Goal: Check status: Check status

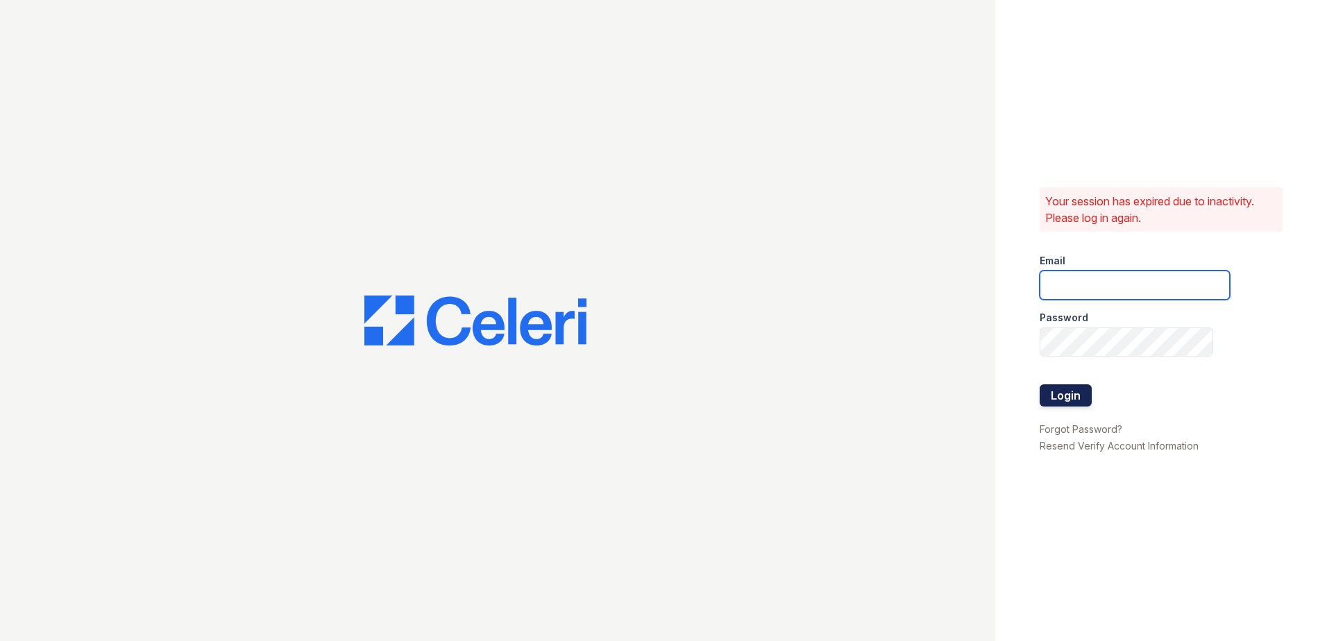
type input "[EMAIL_ADDRESS][DOMAIN_NAME]"
click at [1082, 399] on button "Login" at bounding box center [1066, 396] width 52 height 22
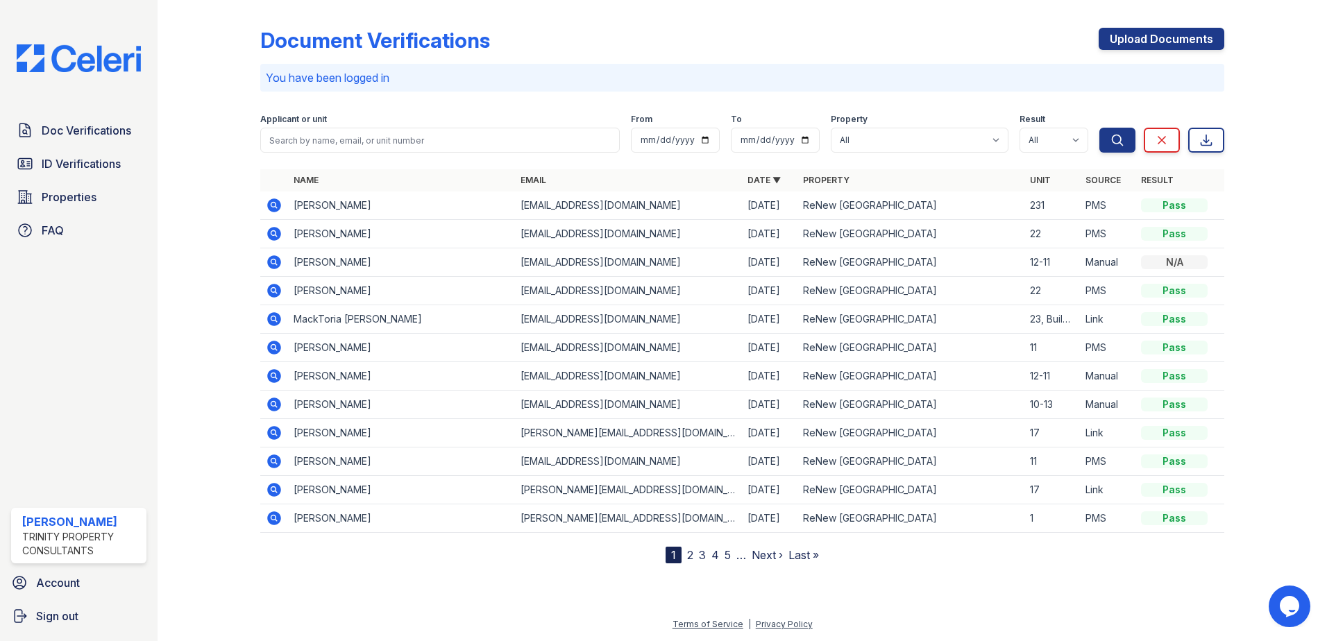
click at [361, 127] on div "Applicant or unit" at bounding box center [440, 121] width 360 height 14
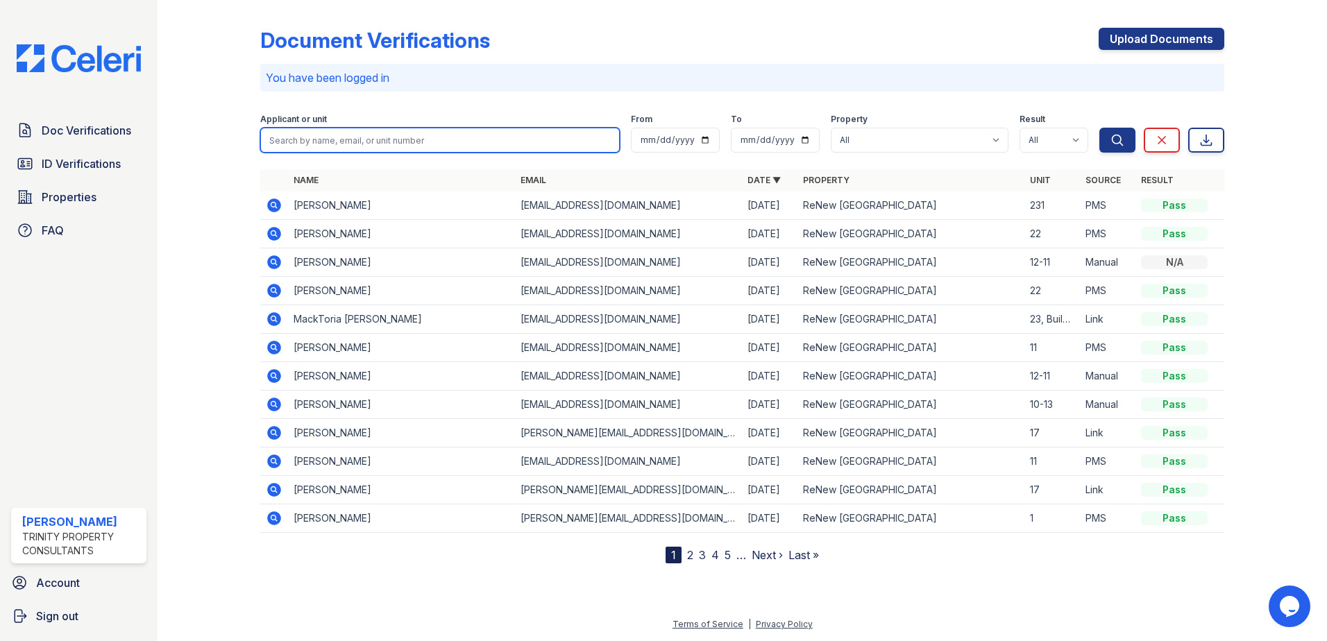
click at [362, 131] on input "search" at bounding box center [440, 140] width 360 height 25
type input "Jala"
click at [1100, 128] on button "Search" at bounding box center [1118, 140] width 36 height 25
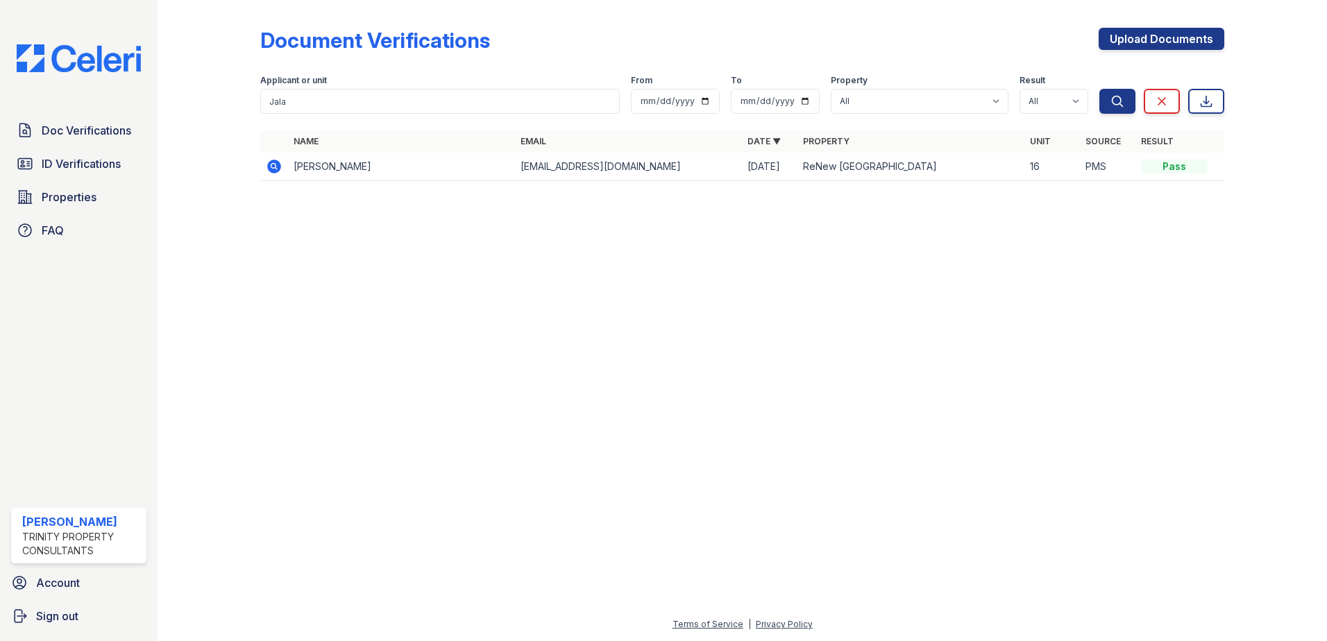
click at [324, 167] on td "Jala Johnson" at bounding box center [401, 167] width 227 height 28
click at [271, 167] on icon at bounding box center [274, 166] width 17 height 17
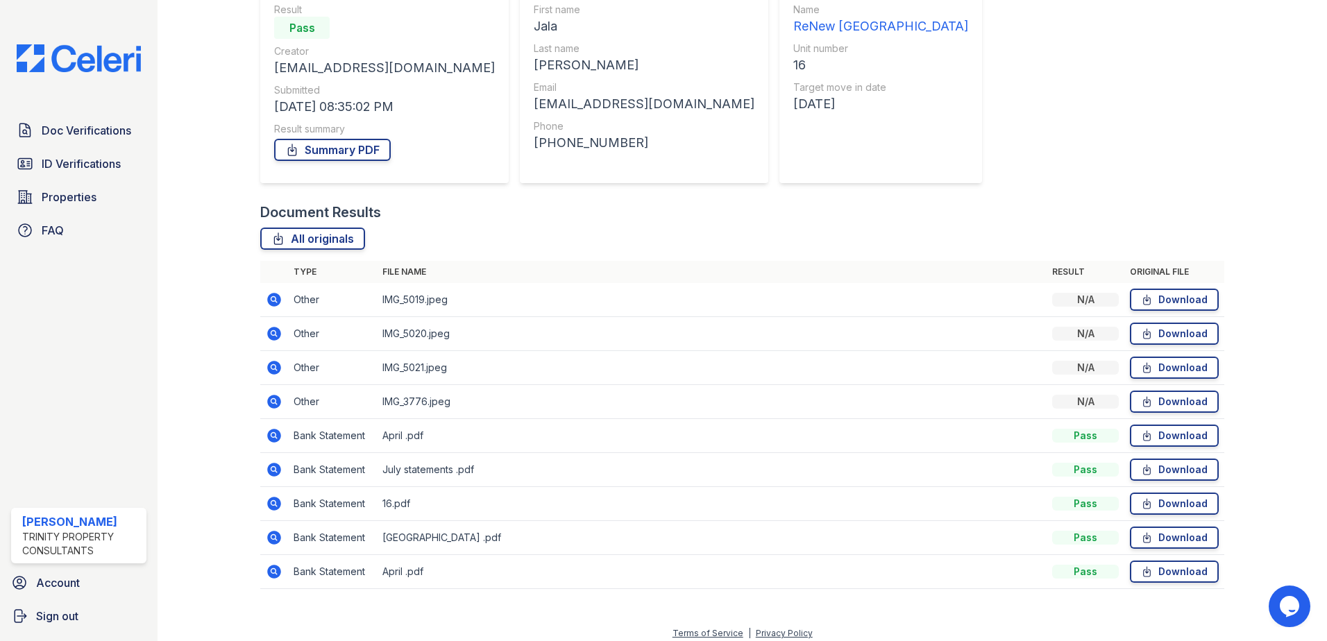
scroll to position [148, 0]
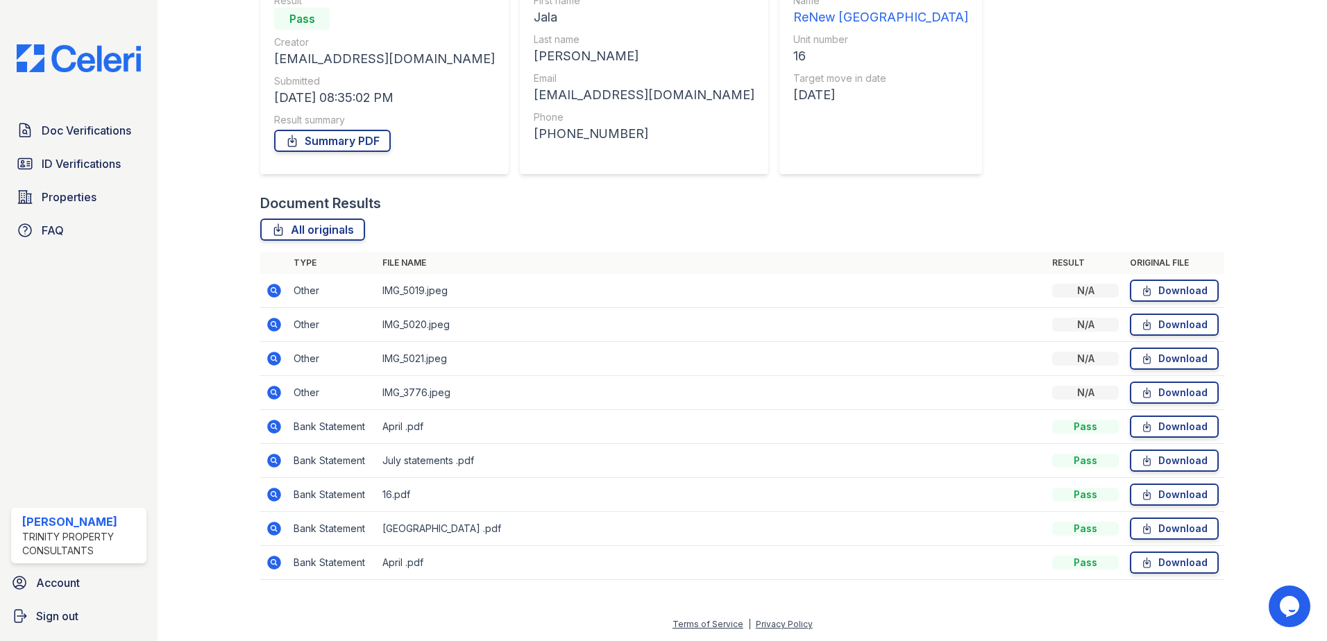
click at [280, 394] on icon at bounding box center [274, 393] width 14 height 14
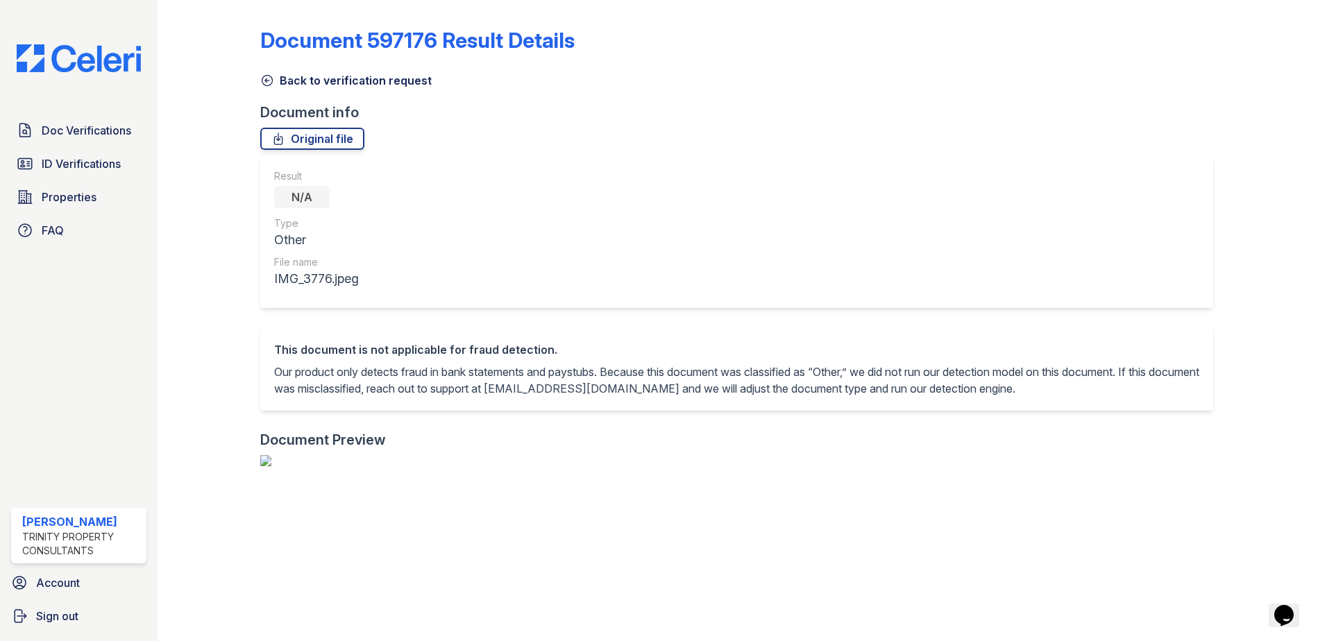
click at [265, 76] on icon at bounding box center [267, 81] width 14 height 14
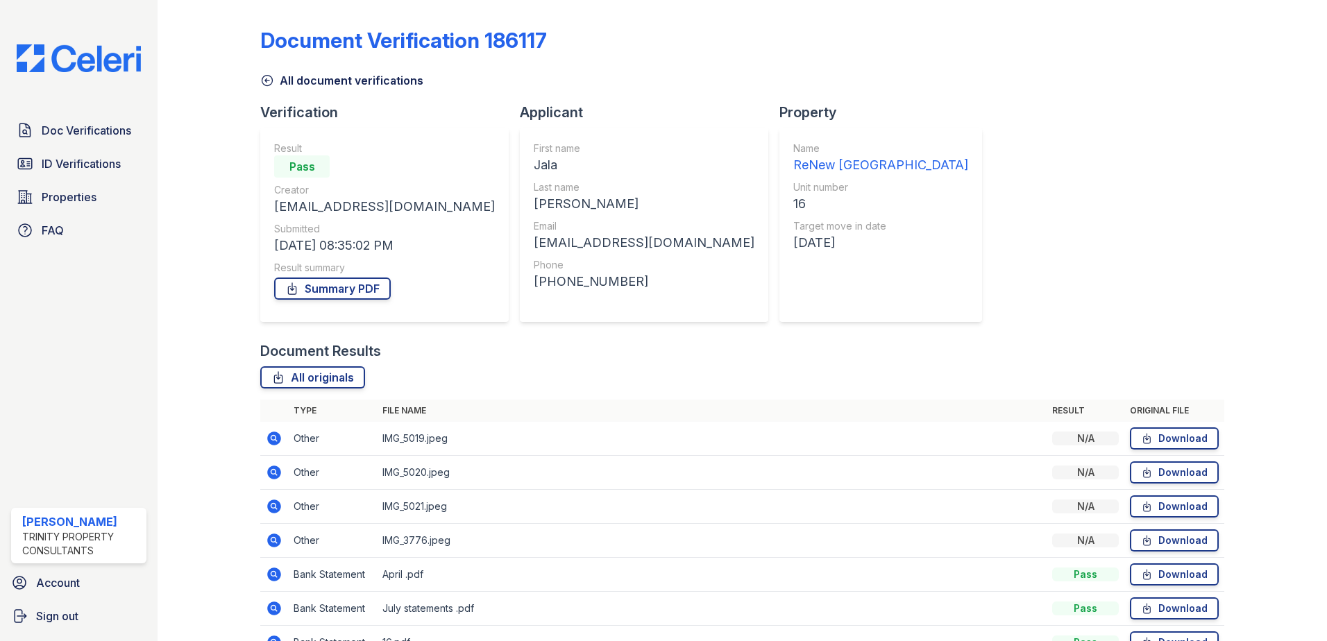
click at [272, 499] on icon at bounding box center [274, 506] width 17 height 17
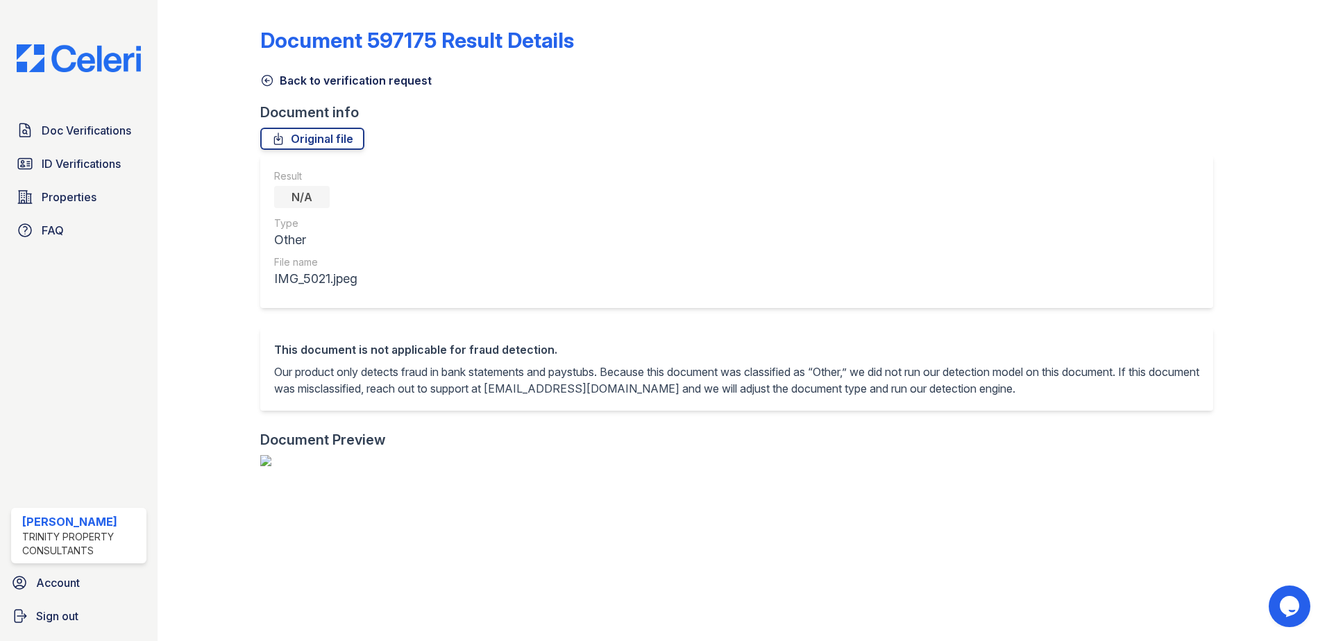
click at [267, 78] on icon at bounding box center [267, 81] width 14 height 14
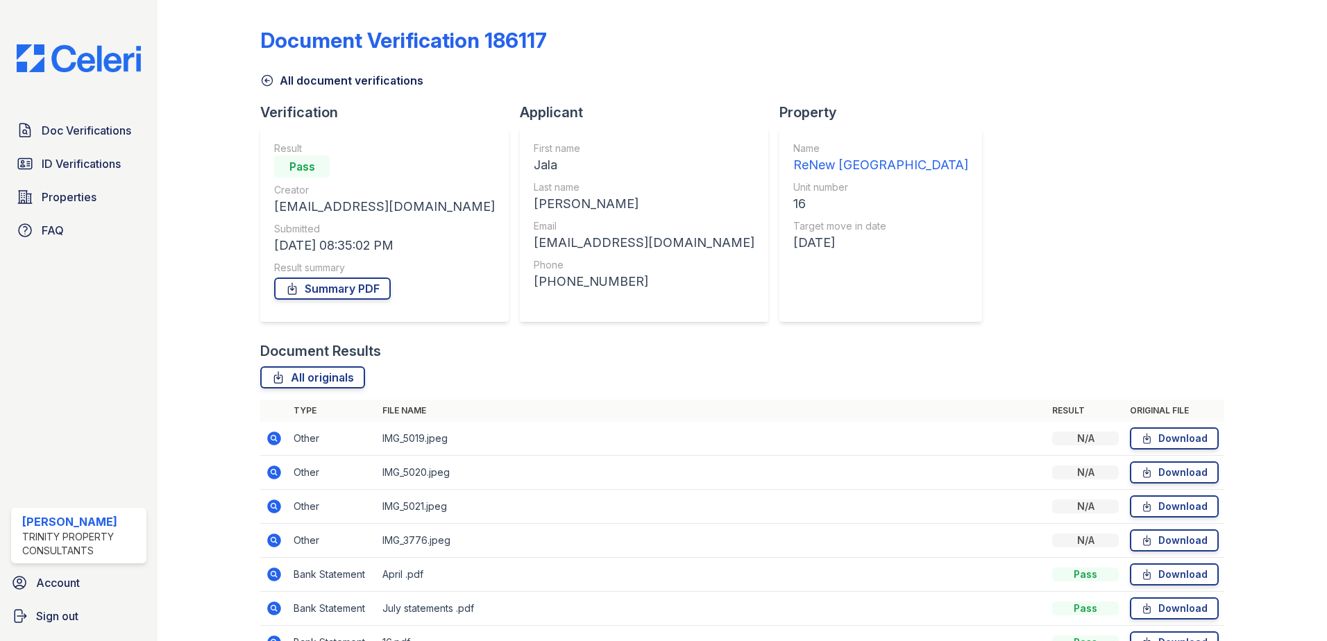
click at [274, 539] on icon at bounding box center [272, 539] width 3 height 3
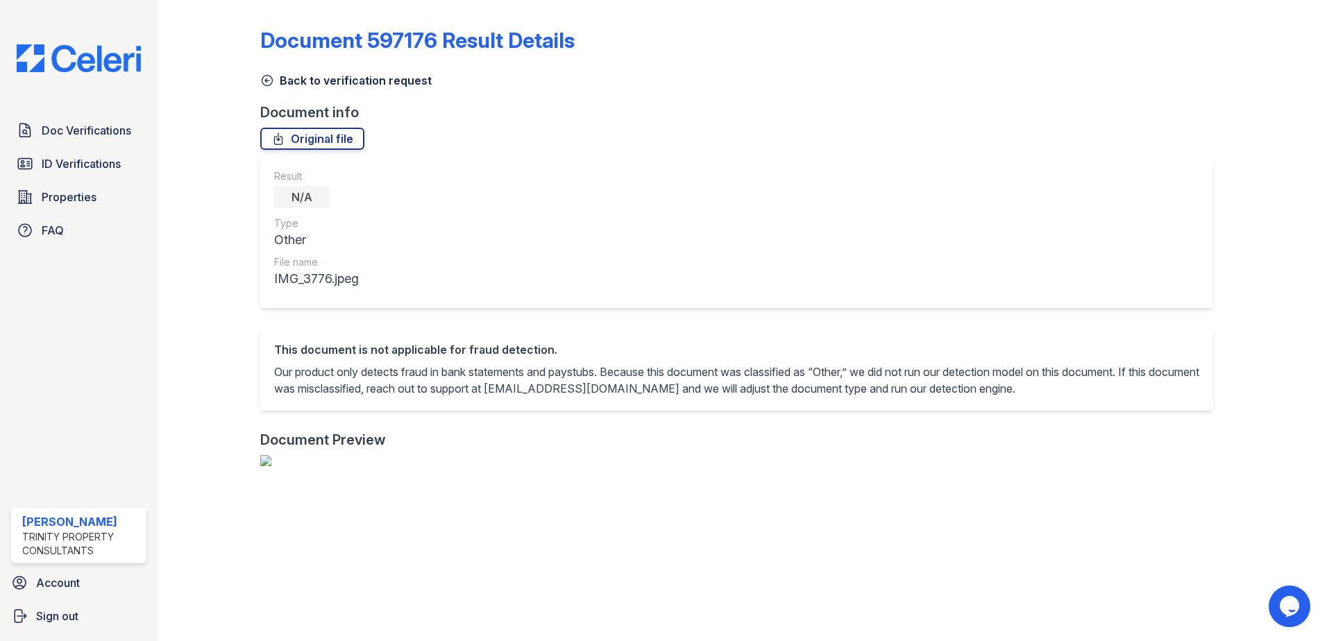
click at [265, 75] on icon at bounding box center [267, 81] width 14 height 14
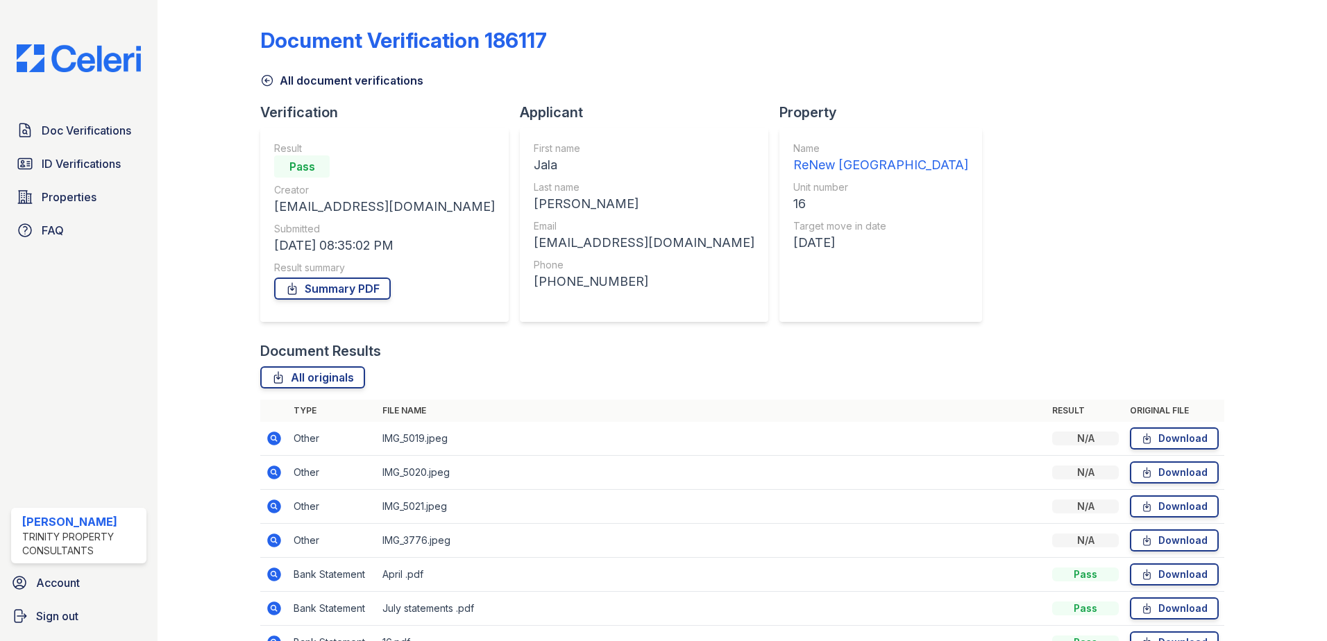
click at [269, 498] on td at bounding box center [274, 507] width 28 height 34
click at [269, 502] on icon at bounding box center [274, 507] width 14 height 14
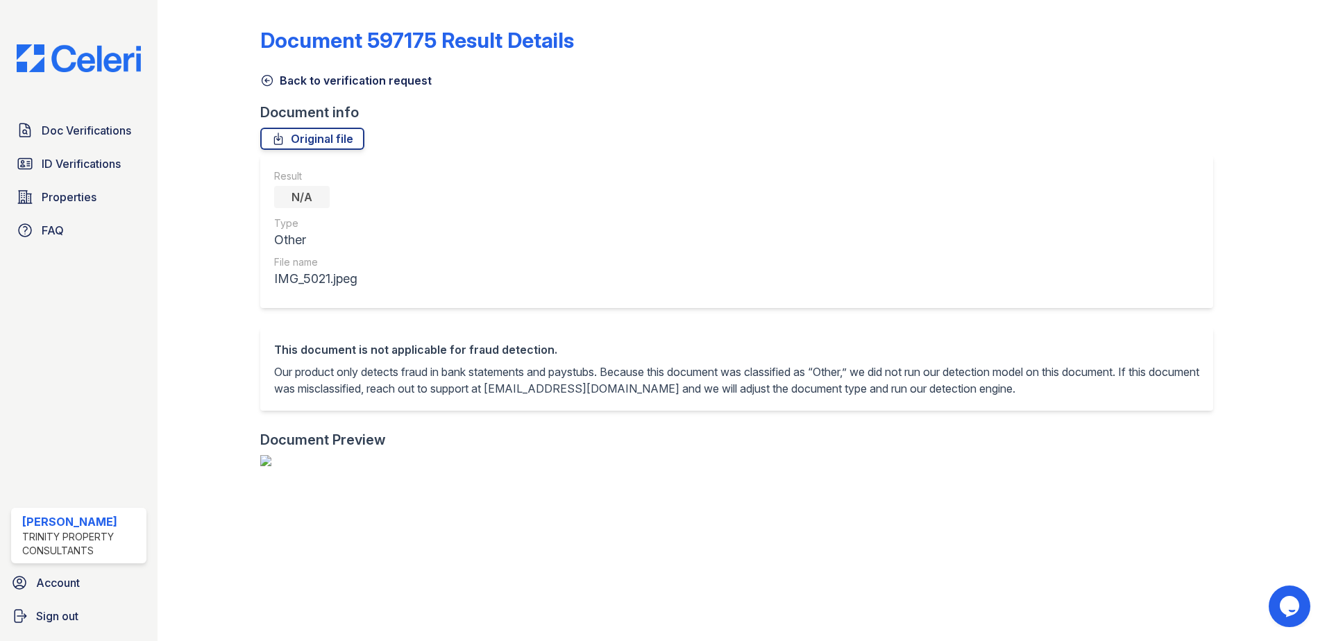
click at [264, 77] on icon at bounding box center [267, 81] width 14 height 14
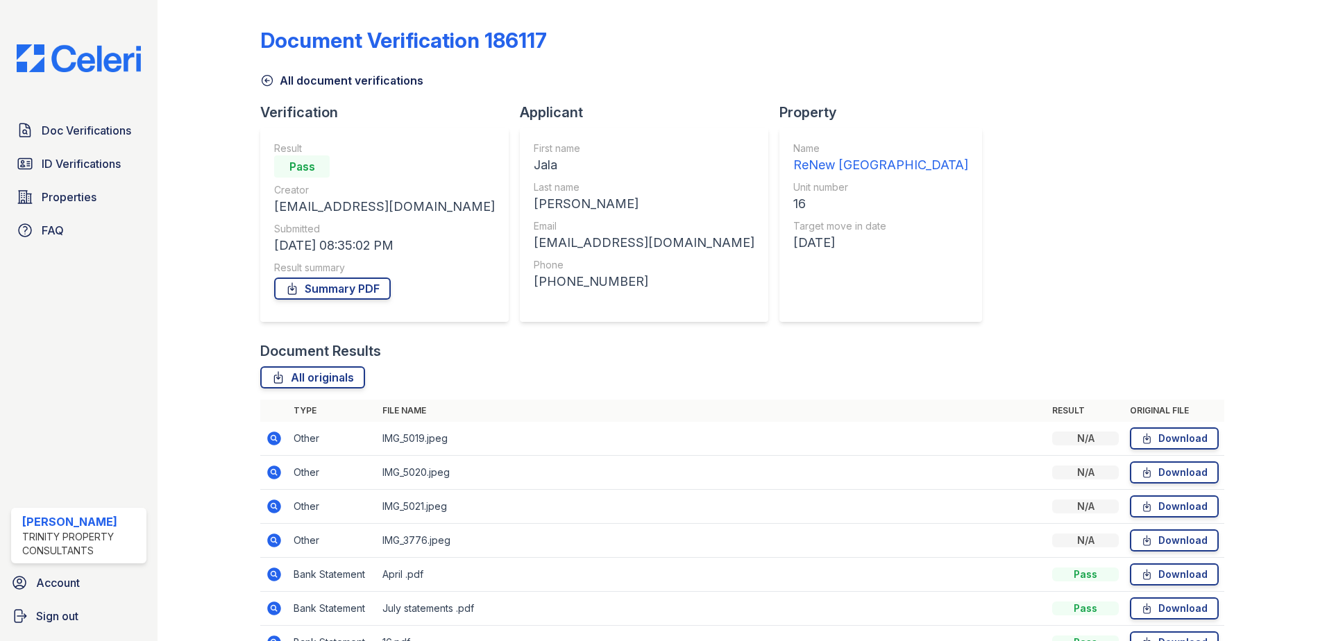
click at [275, 471] on icon at bounding box center [274, 472] width 17 height 17
click at [277, 438] on icon at bounding box center [274, 439] width 14 height 14
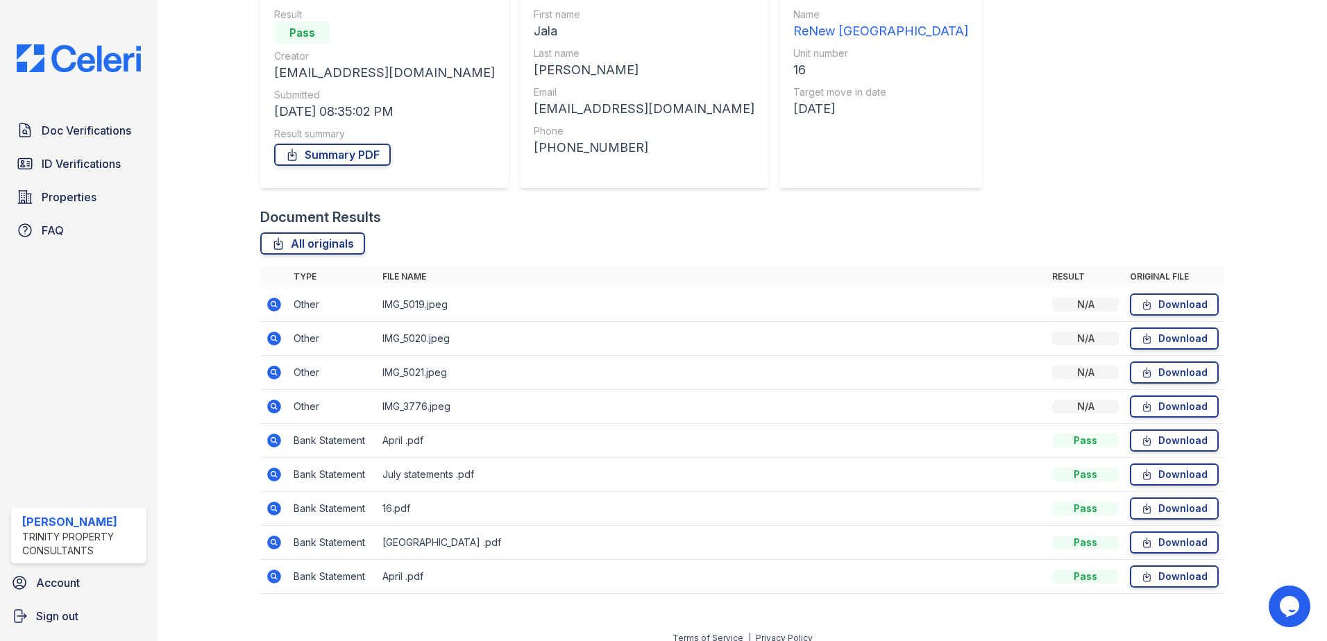
scroll to position [148, 0]
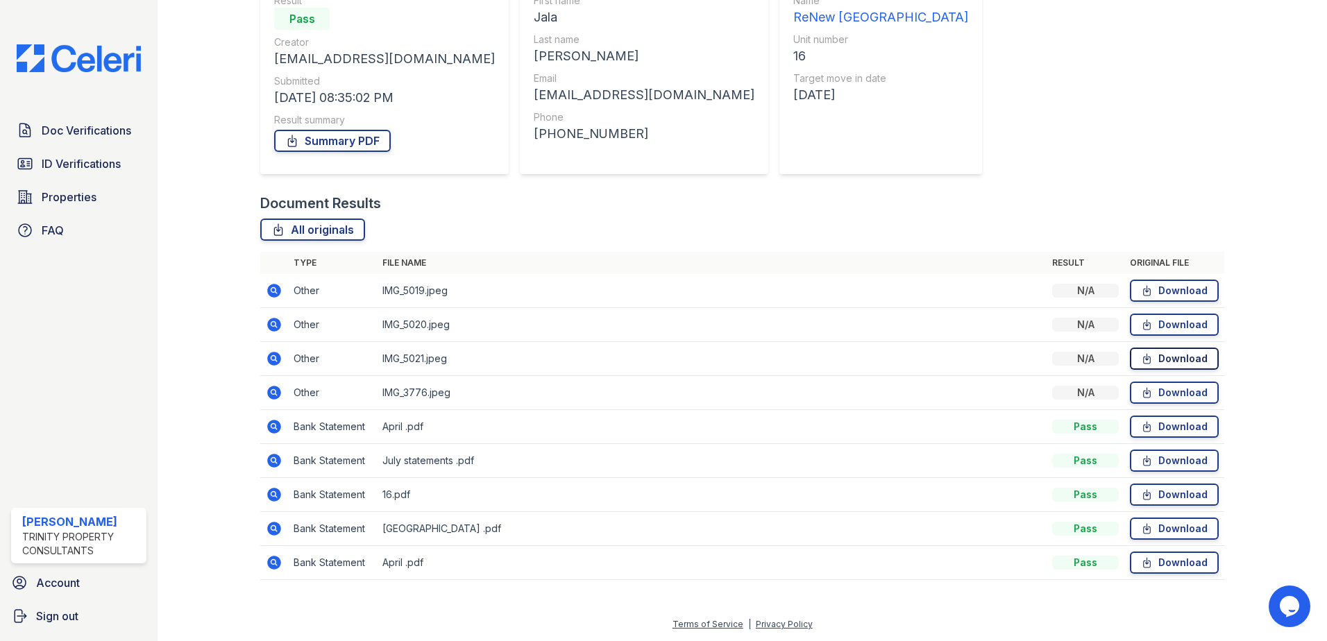
click at [1164, 353] on link "Download" at bounding box center [1174, 359] width 89 height 22
click at [1168, 323] on link "Download" at bounding box center [1174, 325] width 89 height 22
click at [1177, 287] on link "Download" at bounding box center [1174, 291] width 89 height 22
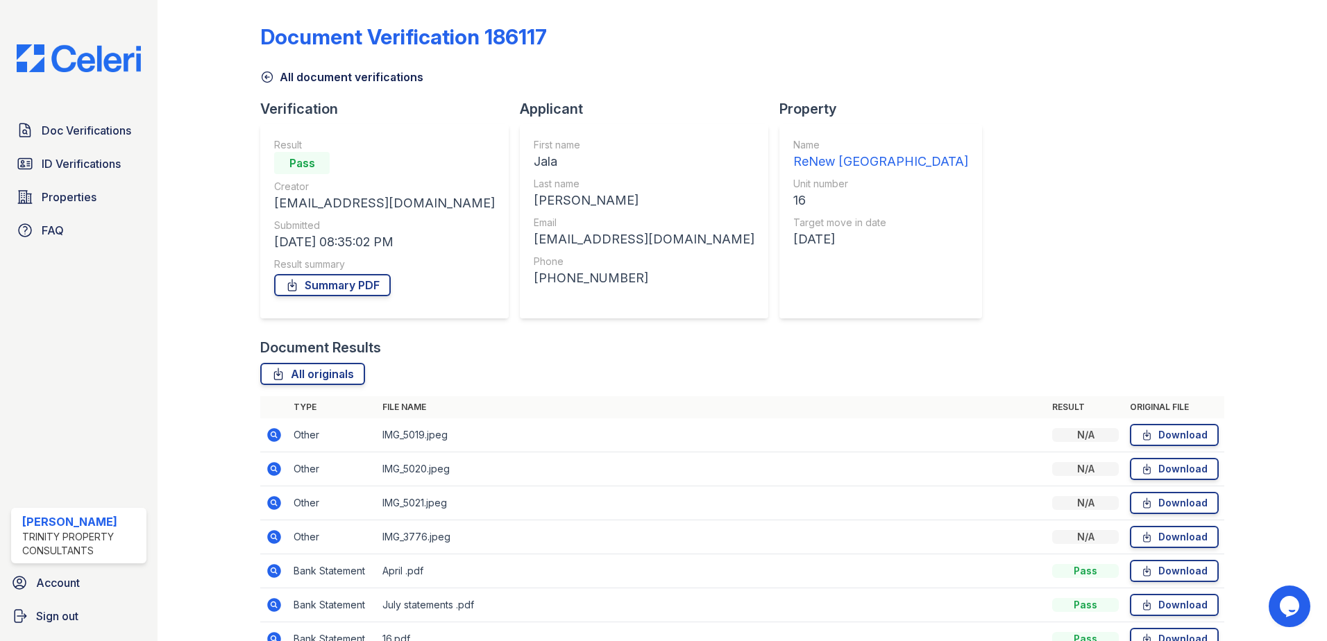
scroll to position [0, 0]
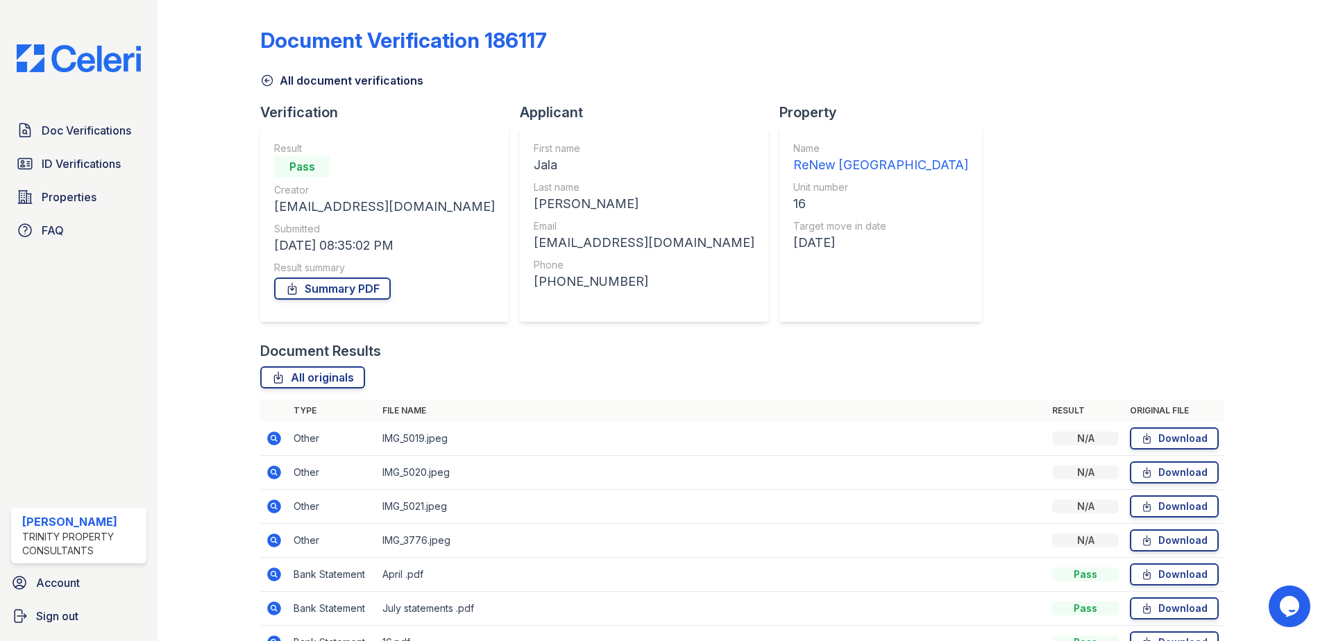
click at [969, 104] on div "Document Verification 186117 All document verifications Verification Result Pas…" at bounding box center [742, 374] width 964 height 737
click at [97, 165] on span "ID Verifications" at bounding box center [81, 164] width 79 height 17
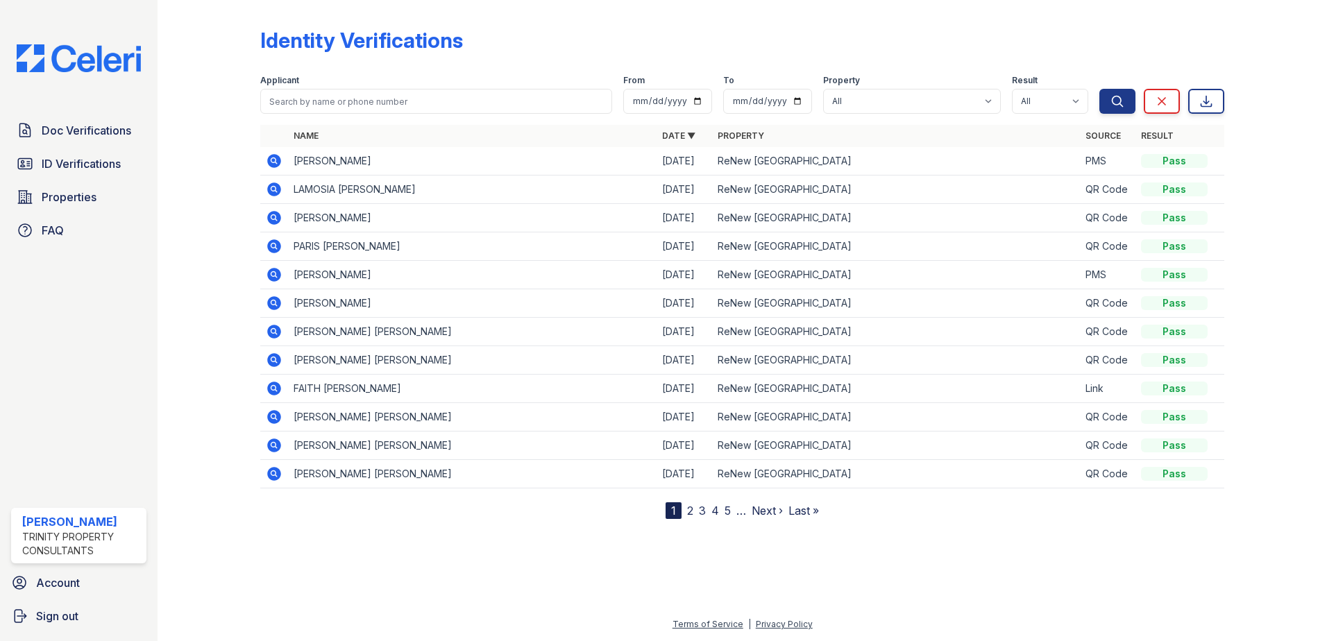
click at [267, 170] on td at bounding box center [274, 161] width 28 height 28
click at [269, 148] on td at bounding box center [274, 161] width 28 height 28
click at [270, 161] on icon at bounding box center [274, 161] width 14 height 14
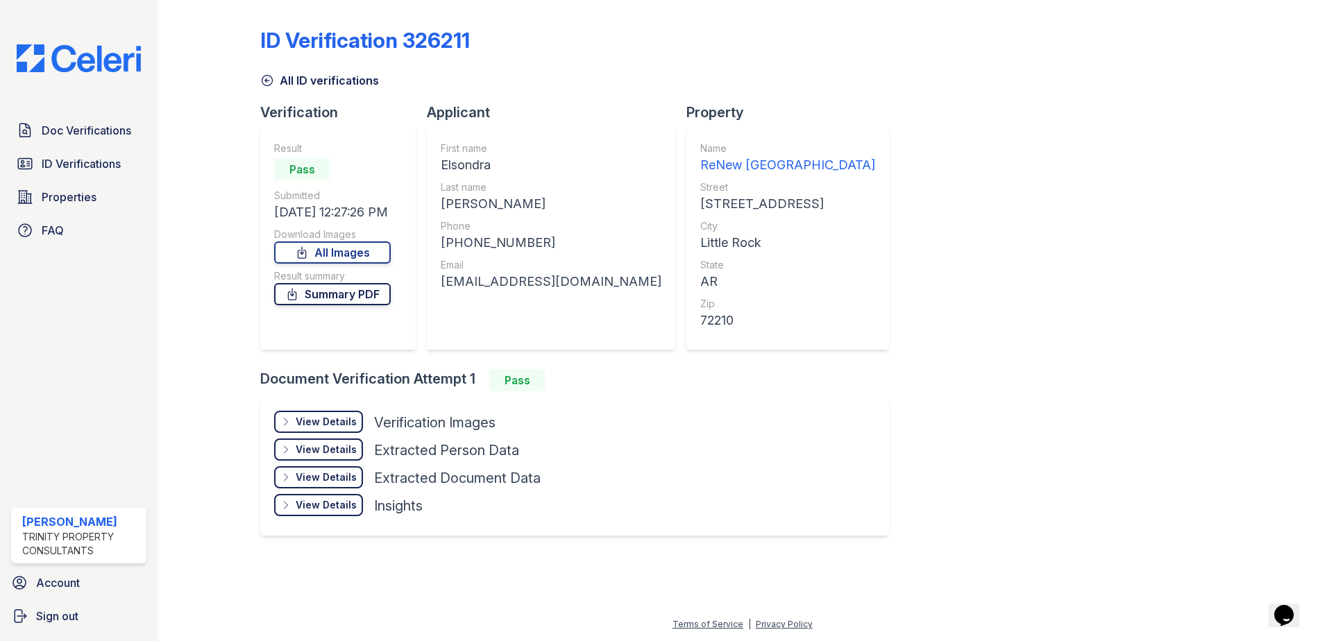
click at [361, 302] on link "Summary PDF" at bounding box center [332, 294] width 117 height 22
click at [290, 77] on link "All ID verifications" at bounding box center [319, 80] width 119 height 17
